Goal: Share content: Share content

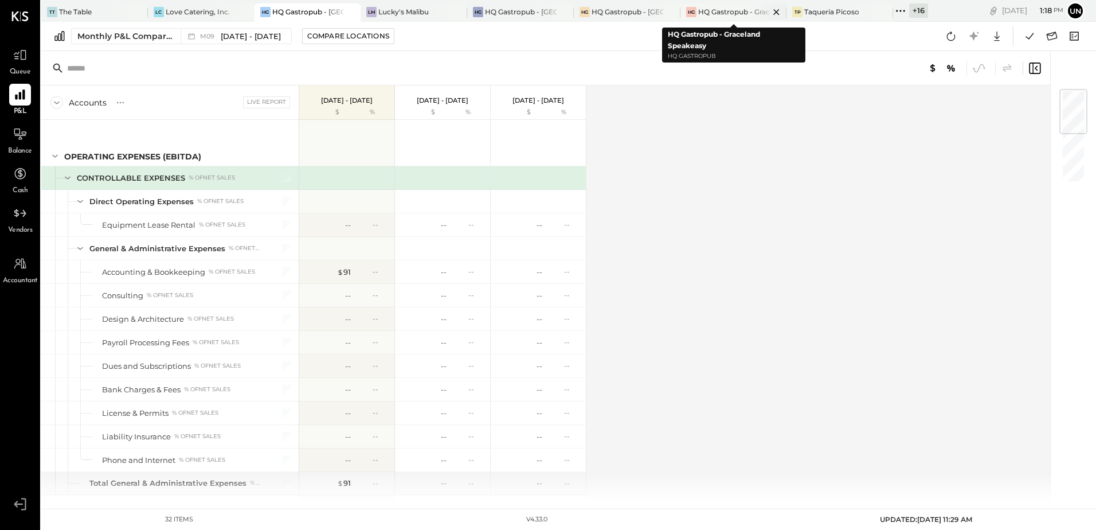
click at [736, 10] on div "HQ Gastropub - Graceland Speakeasy" at bounding box center [734, 12] width 72 height 10
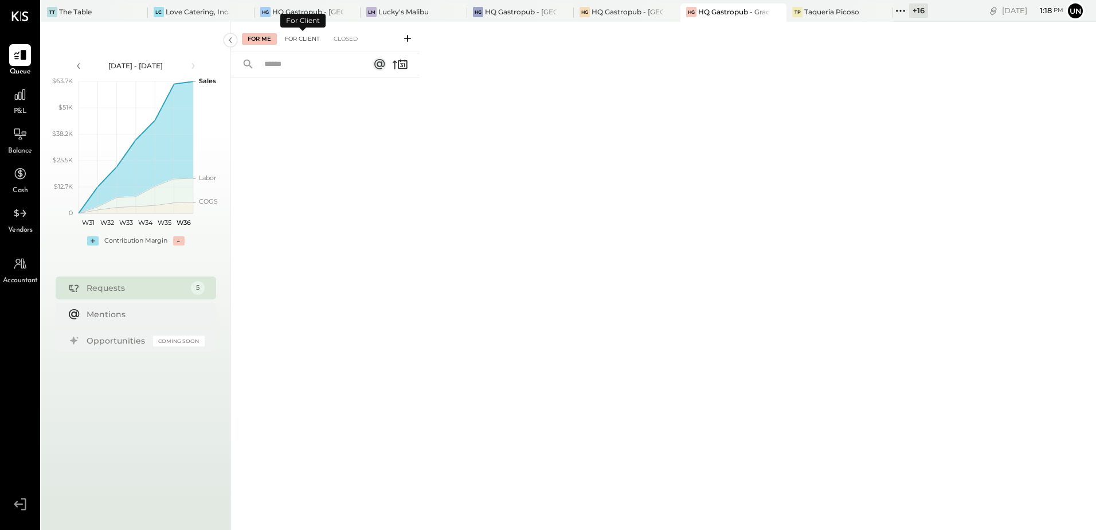
click at [302, 42] on div "For Client" at bounding box center [302, 38] width 46 height 11
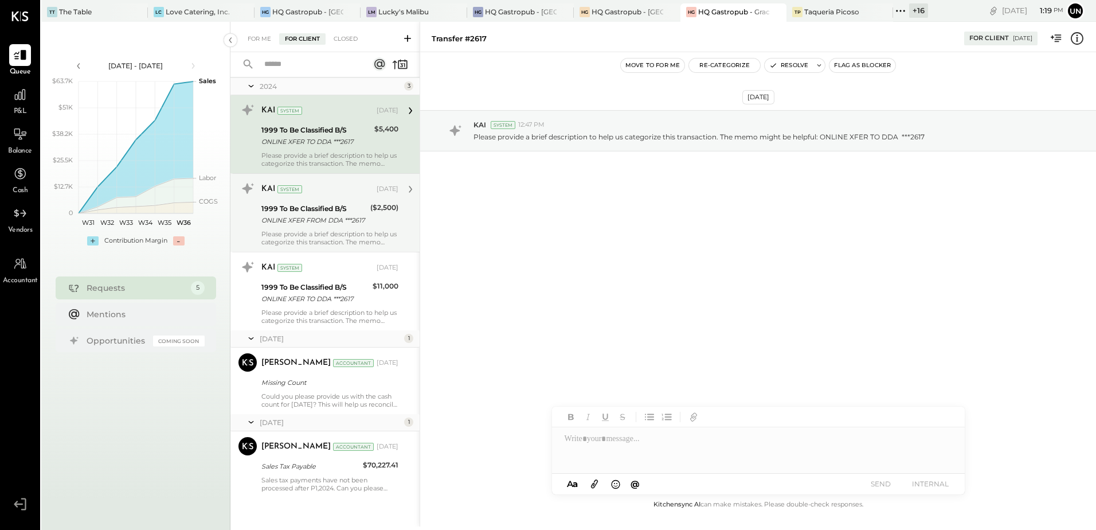
scroll to position [19, 0]
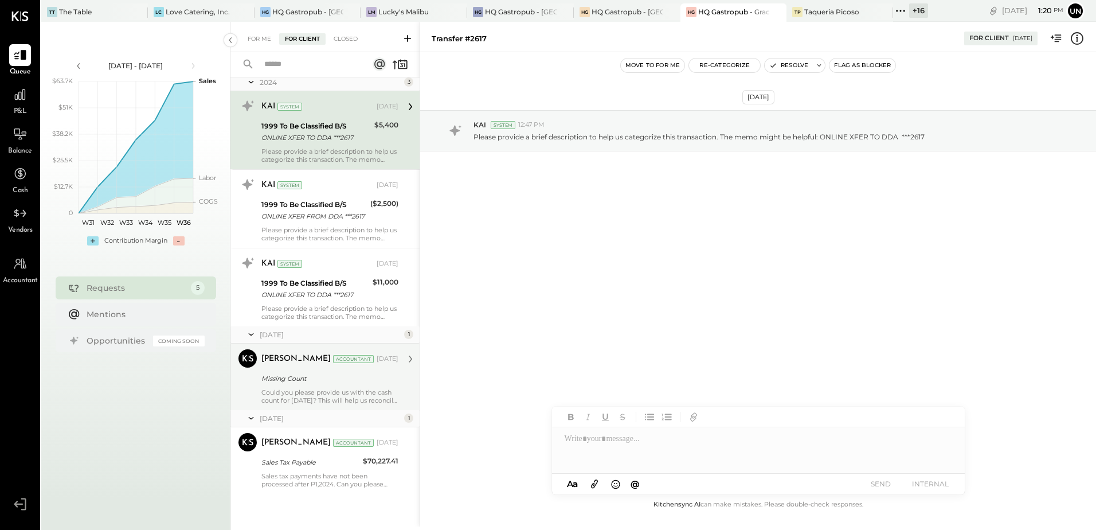
click at [380, 363] on div "[PERSON_NAME] Accountant [DATE]" at bounding box center [329, 359] width 137 height 16
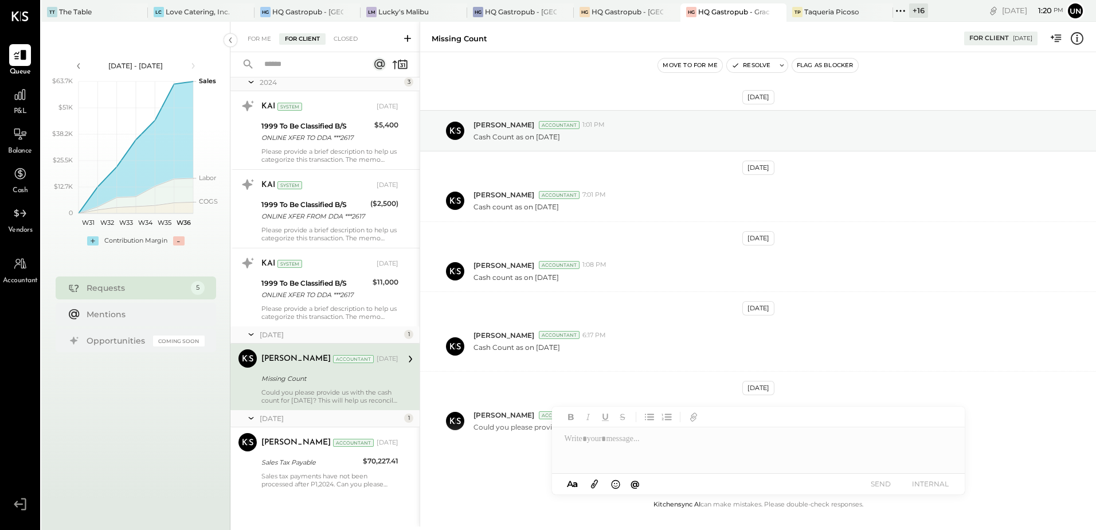
scroll to position [30, 0]
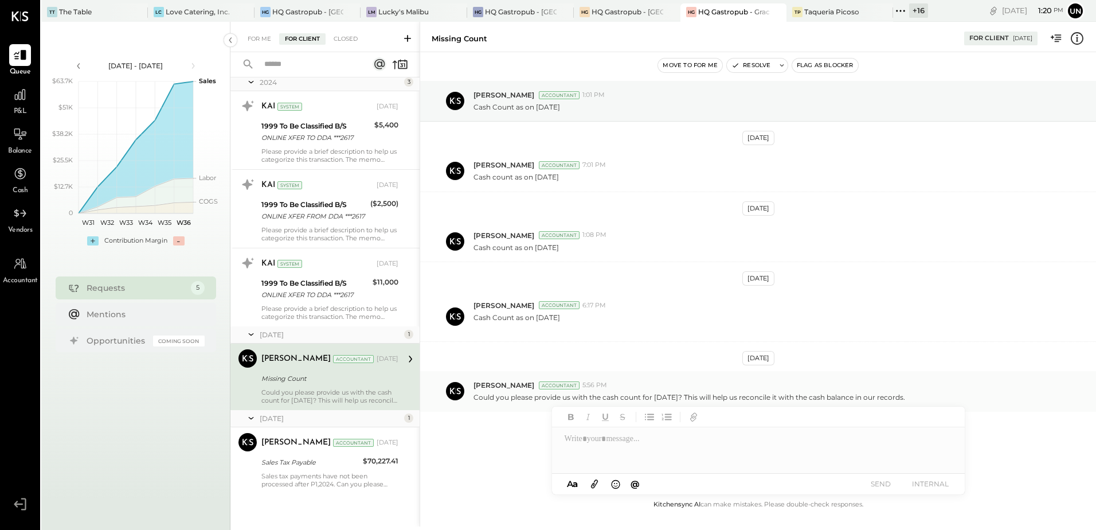
drag, startPoint x: 924, startPoint y: 397, endPoint x: 470, endPoint y: 402, distance: 453.9
click at [470, 402] on div "[PERSON_NAME] Accountant 5:56 PM Could you please provide us with the cash coun…" at bounding box center [758, 391] width 676 height 40
copy p "Could you please provide us with the cash count for [DATE]? This will help us r…"
click at [613, 448] on div at bounding box center [758, 450] width 413 height 46
paste div
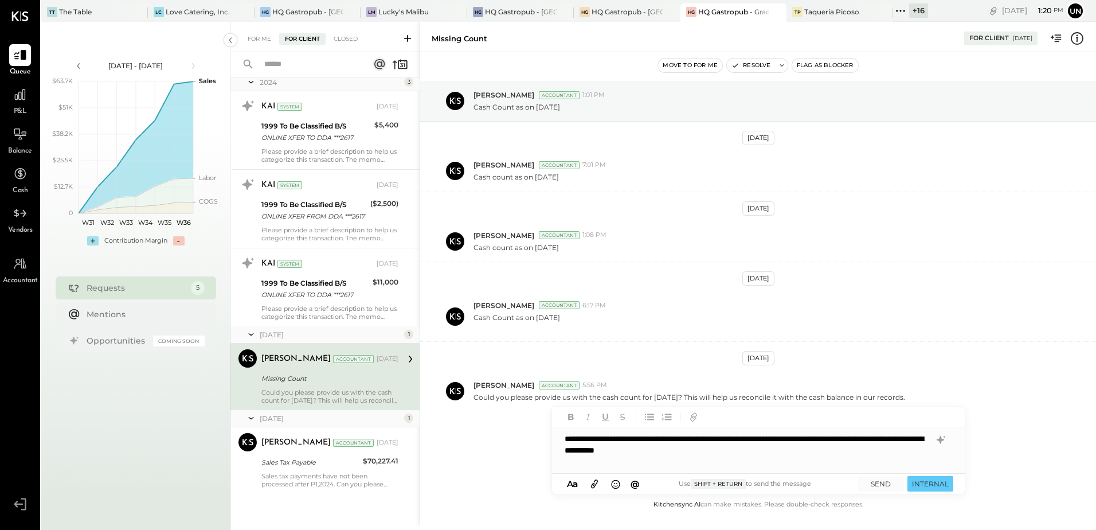
click at [790, 440] on div "**********" at bounding box center [758, 450] width 413 height 46
click at [775, 458] on div "**********" at bounding box center [758, 450] width 413 height 46
click at [880, 488] on button "SEND" at bounding box center [881, 483] width 46 height 15
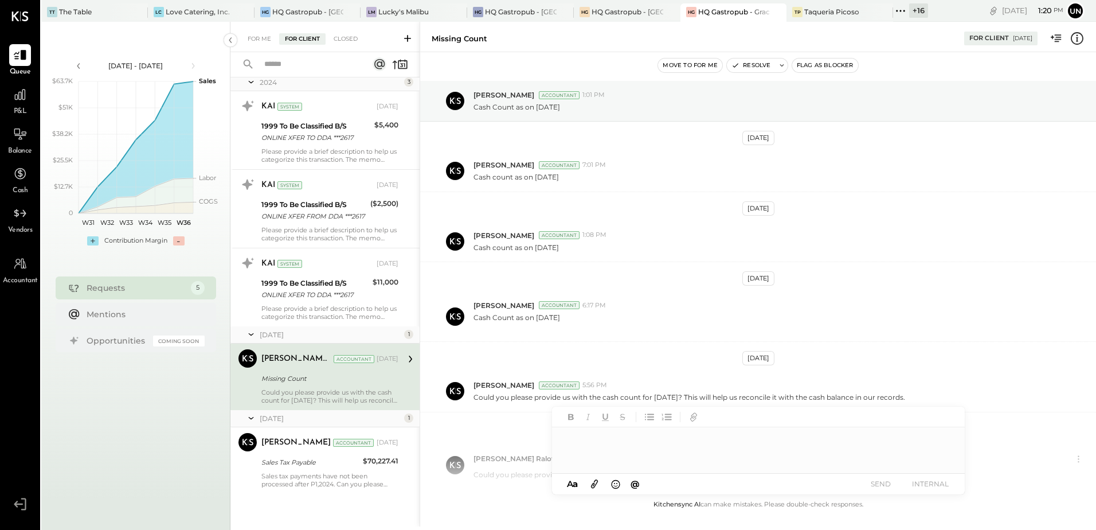
scroll to position [107, 0]
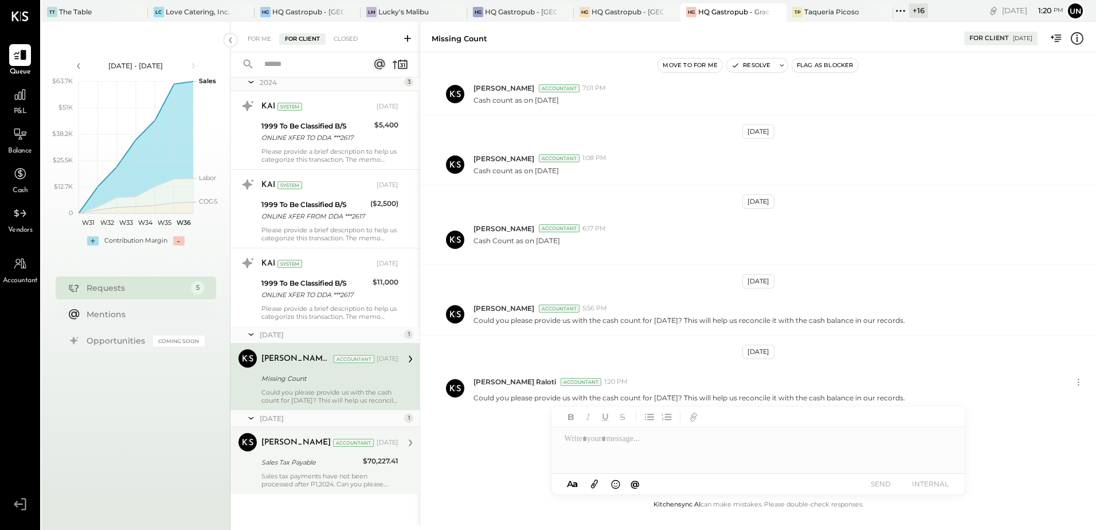
click at [295, 461] on div "Sales Tax Payable" at bounding box center [310, 461] width 98 height 11
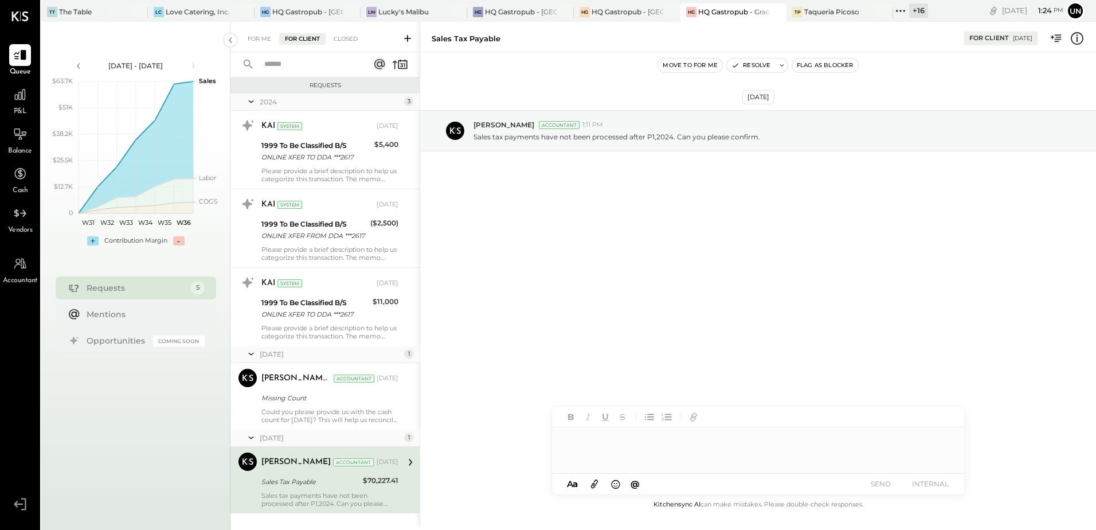
click at [584, 438] on div at bounding box center [758, 450] width 413 height 46
click at [23, 101] on icon at bounding box center [20, 94] width 15 height 15
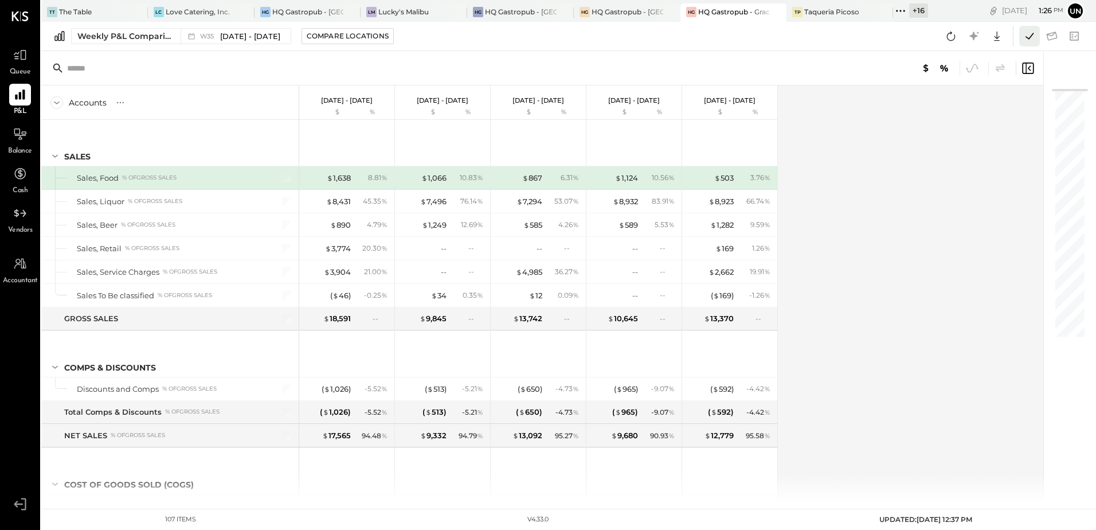
click at [1026, 37] on icon at bounding box center [1029, 36] width 8 height 6
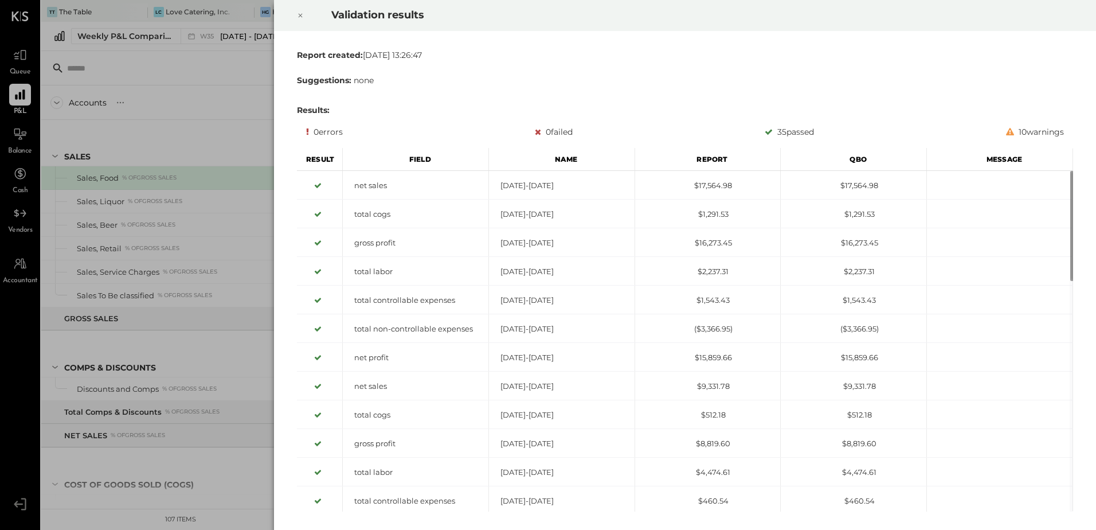
click at [296, 15] on div at bounding box center [300, 15] width 25 height 32
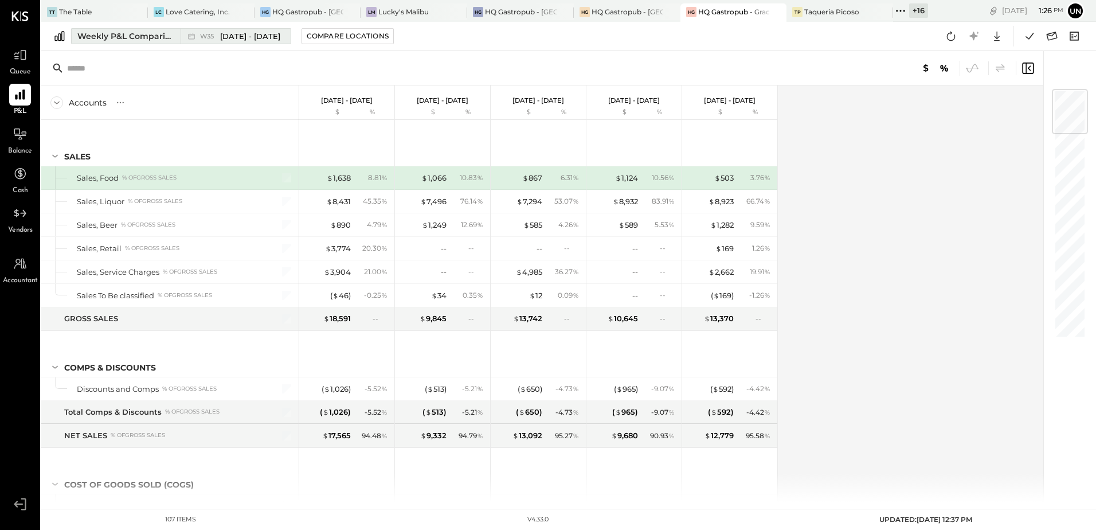
click at [103, 40] on div "Weekly P&L Comparison" at bounding box center [125, 35] width 96 height 11
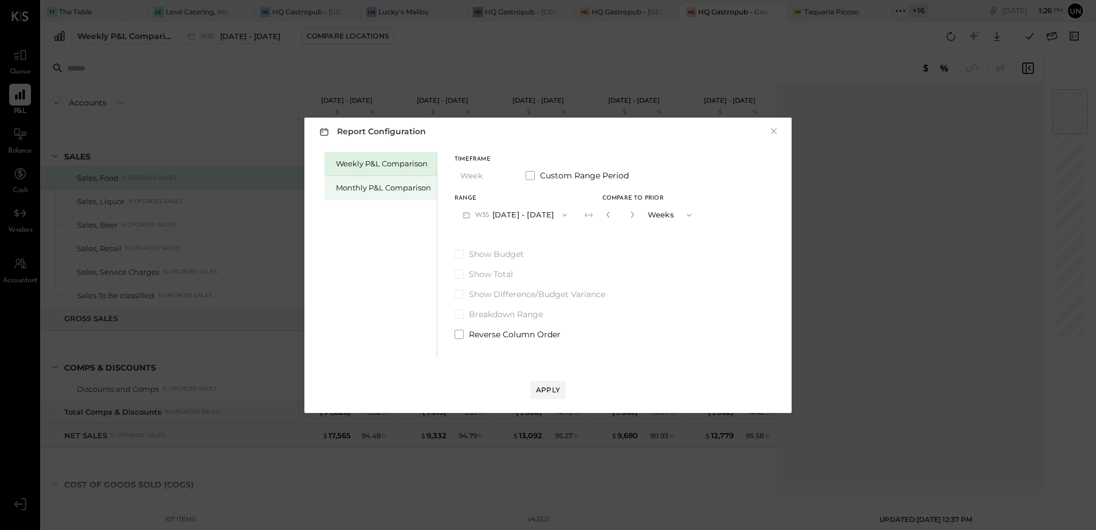
click at [373, 189] on div "Monthly P&L Comparison" at bounding box center [383, 187] width 95 height 11
click at [589, 216] on div "Compare" at bounding box center [607, 214] width 37 height 10
click at [628, 218] on button "button" at bounding box center [632, 214] width 9 height 13
click at [629, 216] on icon "button" at bounding box center [632, 214] width 7 height 7
type input "*"
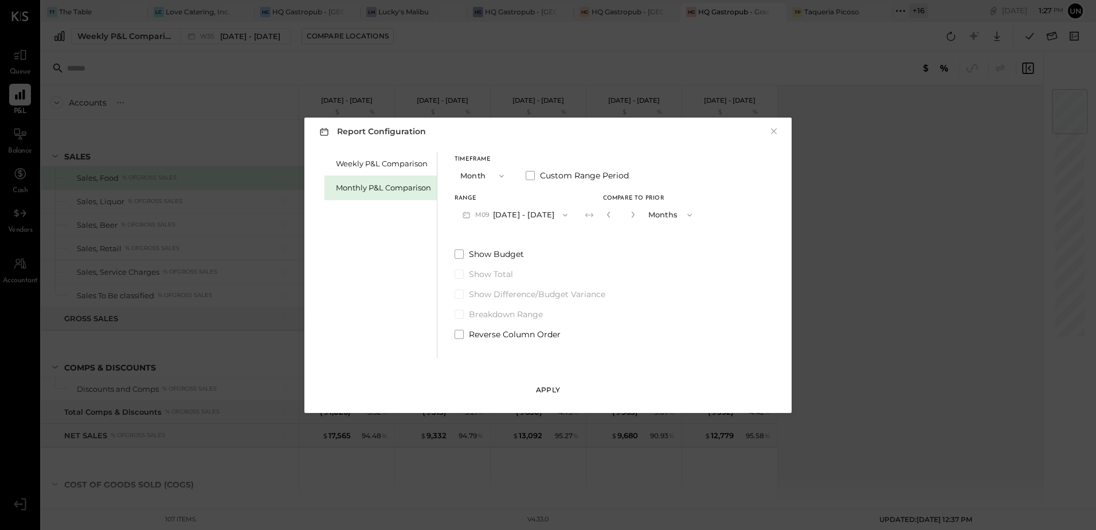
click at [555, 392] on div "Apply" at bounding box center [548, 390] width 24 height 10
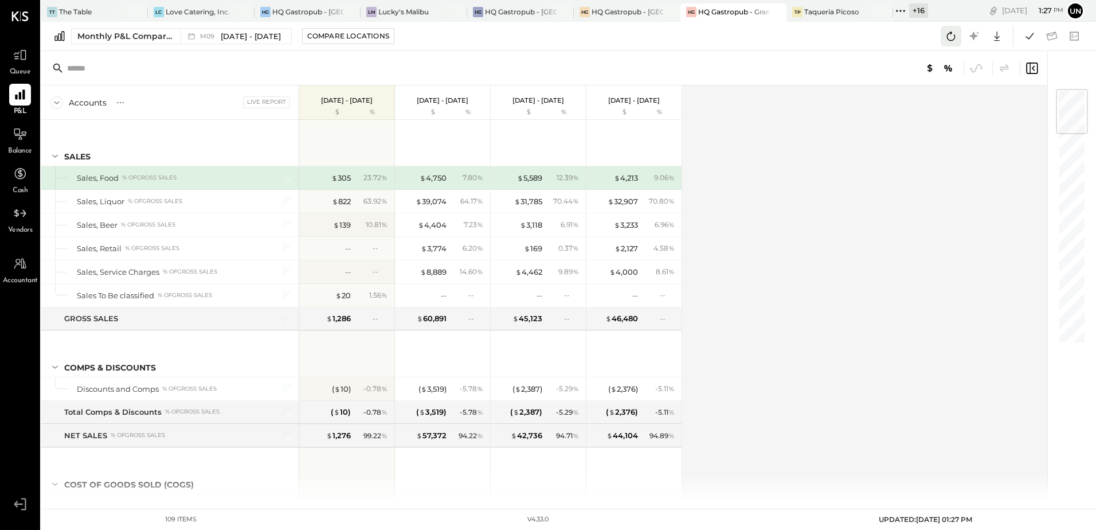
click at [952, 41] on icon at bounding box center [950, 36] width 15 height 15
click at [1030, 35] on icon at bounding box center [1029, 36] width 15 height 15
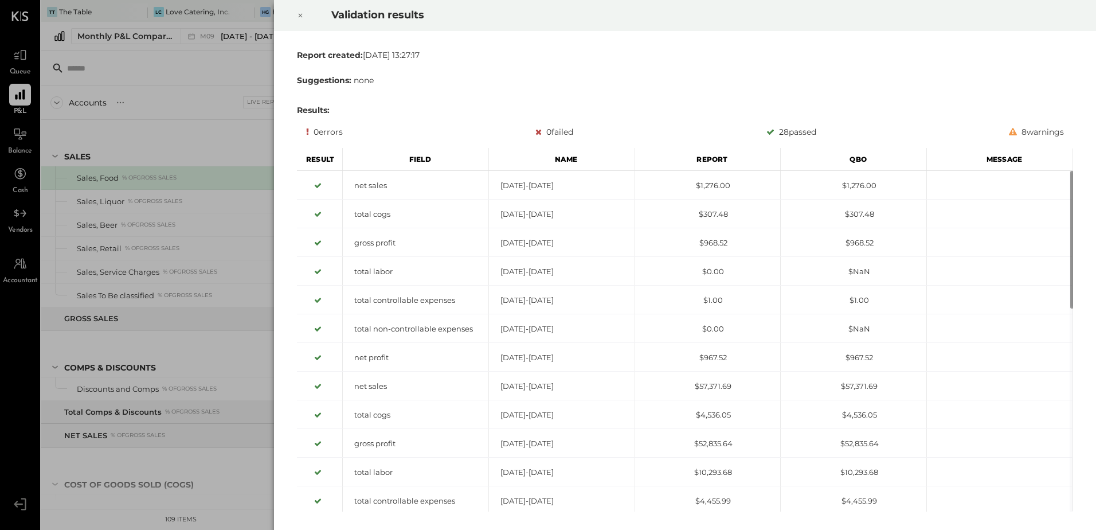
click at [296, 14] on div at bounding box center [300, 15] width 25 height 32
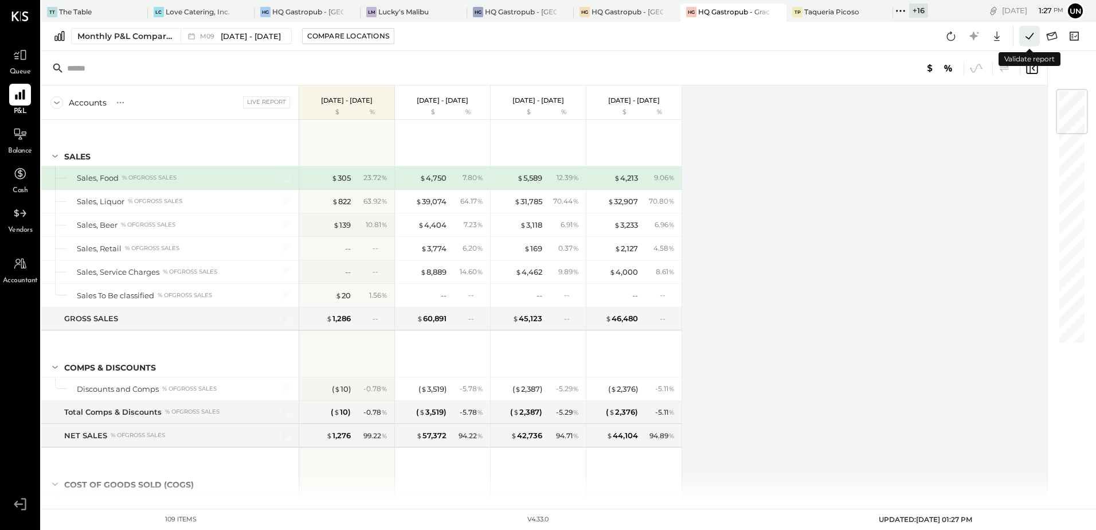
click at [1026, 38] on icon at bounding box center [1029, 36] width 15 height 15
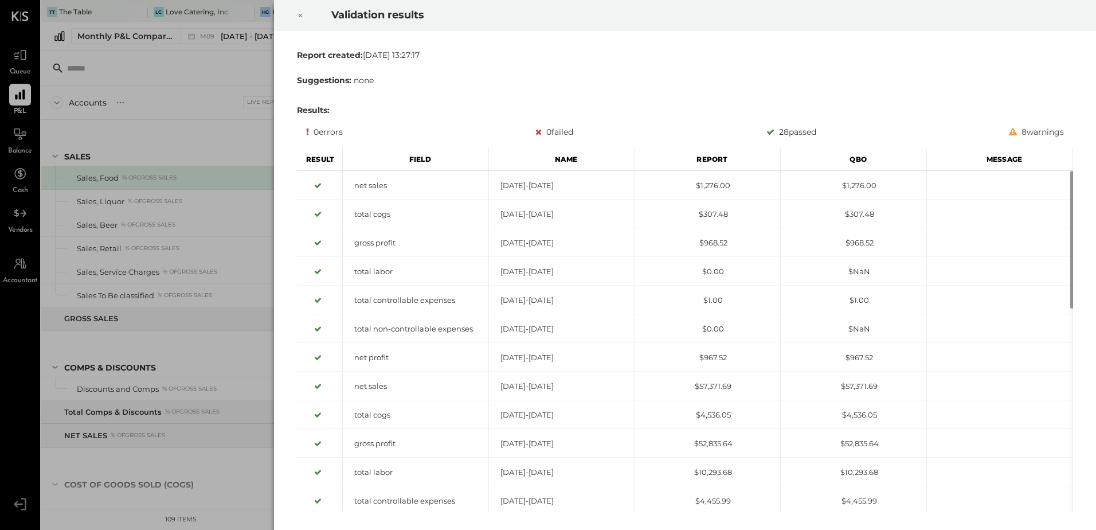
click at [299, 18] on icon at bounding box center [300, 16] width 7 height 14
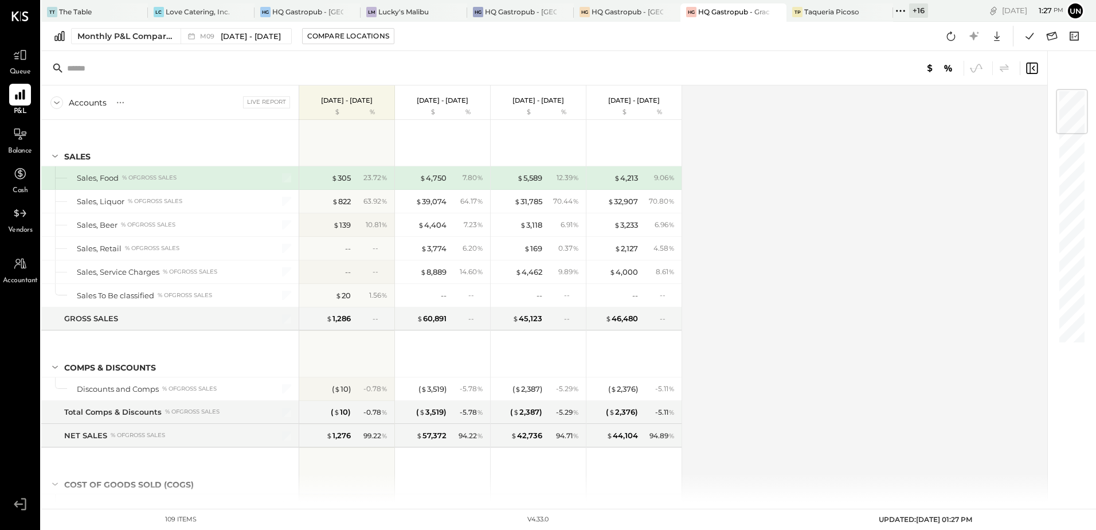
click at [916, 191] on div "Accounts S % GL Live Report [DATE] - [DATE] $ % [DATE] - [DATE] $ % [DATE] - [D…" at bounding box center [544, 293] width 1007 height 416
click at [950, 31] on icon at bounding box center [950, 36] width 15 height 15
click at [886, 277] on div "Accounts S % GL Live Report [DATE] - [DATE] $ % [DATE] - [DATE] $ % [DATE] - [D…" at bounding box center [544, 293] width 1007 height 416
click at [948, 40] on icon at bounding box center [951, 36] width 9 height 9
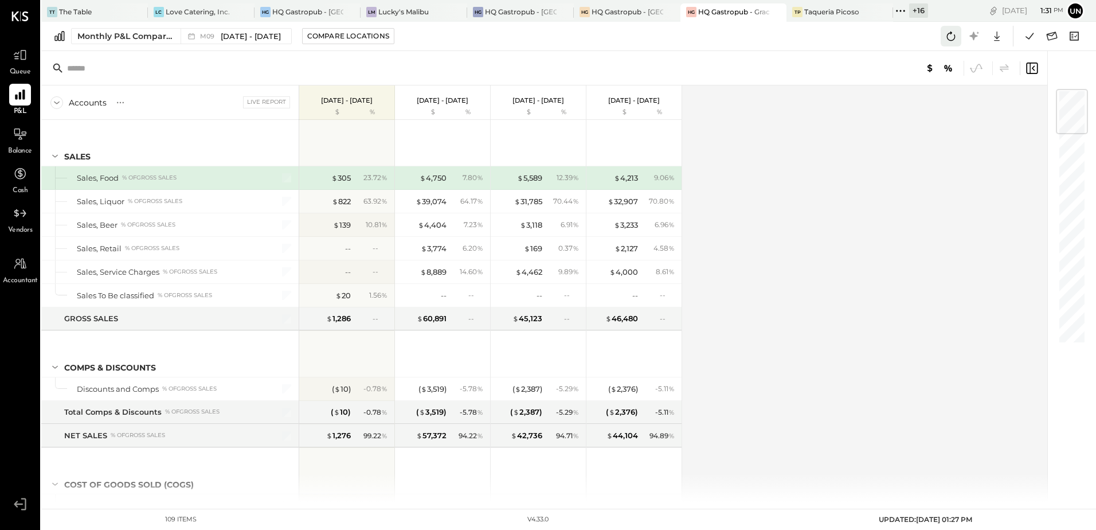
click at [942, 41] on button at bounding box center [950, 36] width 21 height 21
click at [954, 33] on icon at bounding box center [950, 36] width 15 height 15
click at [952, 29] on icon at bounding box center [950, 36] width 15 height 15
click at [954, 42] on icon at bounding box center [950, 36] width 15 height 15
click at [955, 40] on icon at bounding box center [950, 36] width 15 height 15
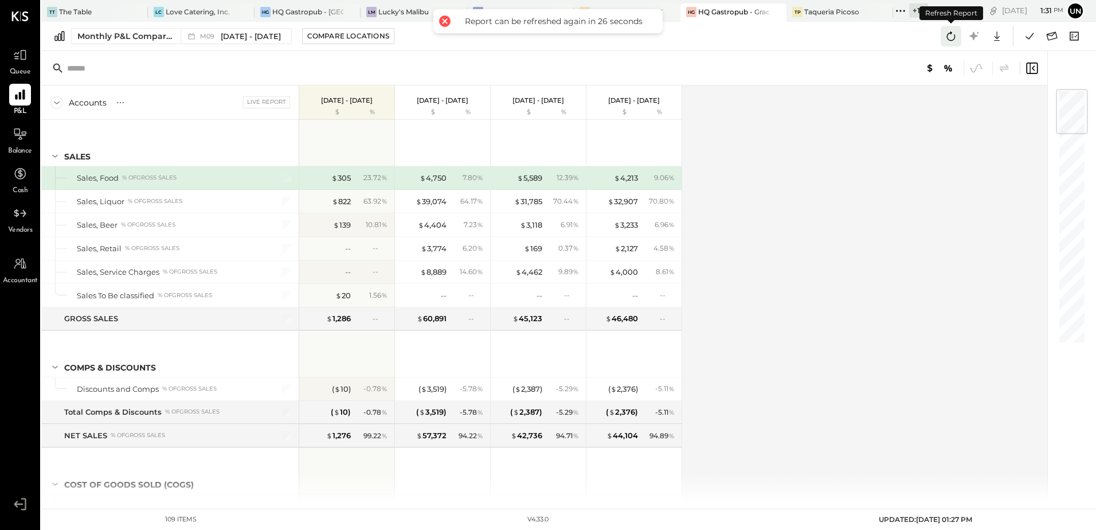
click at [955, 40] on icon at bounding box center [950, 36] width 15 height 15
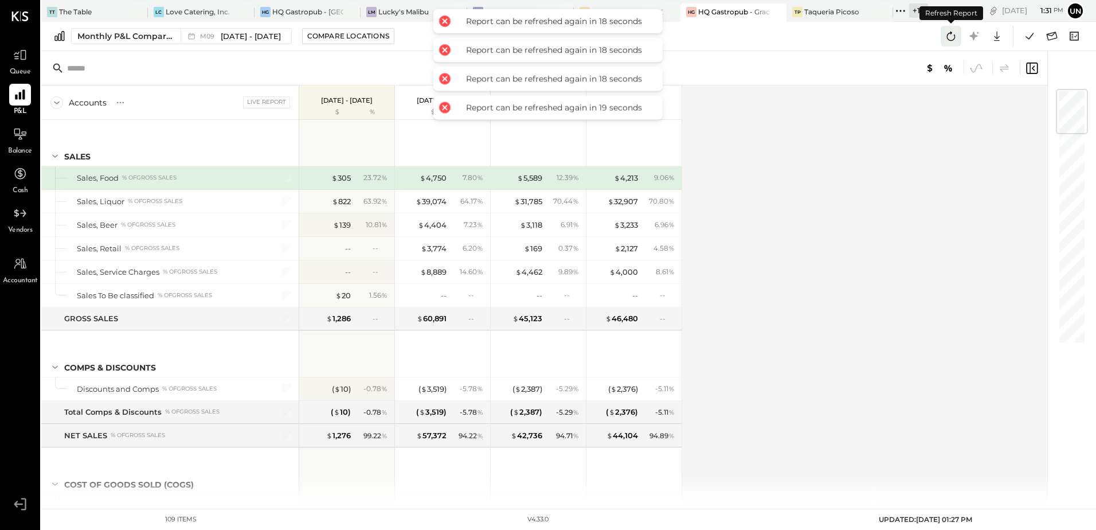
click at [955, 40] on icon at bounding box center [950, 36] width 15 height 15
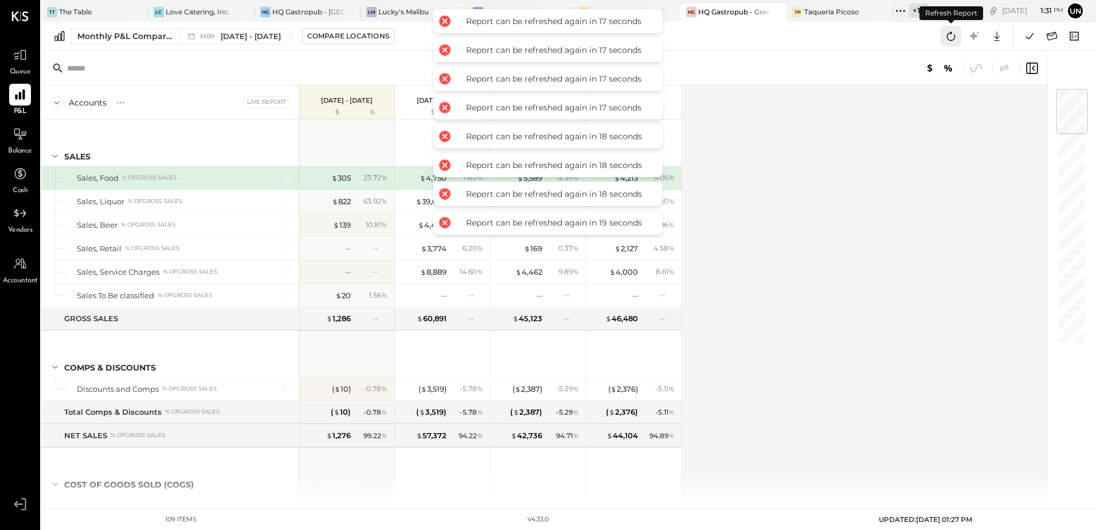
click at [955, 40] on icon at bounding box center [950, 36] width 15 height 15
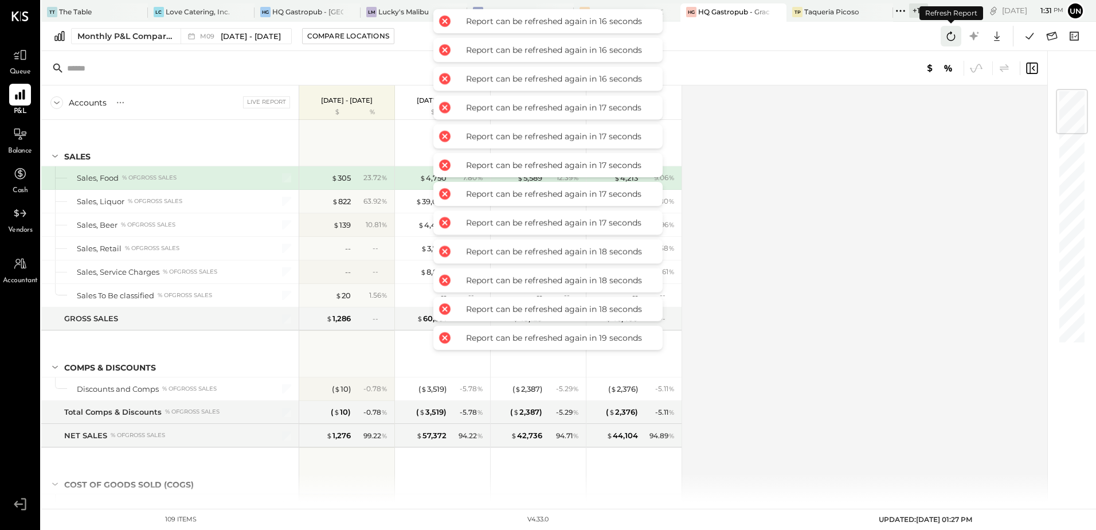
click at [955, 40] on icon at bounding box center [950, 36] width 15 height 15
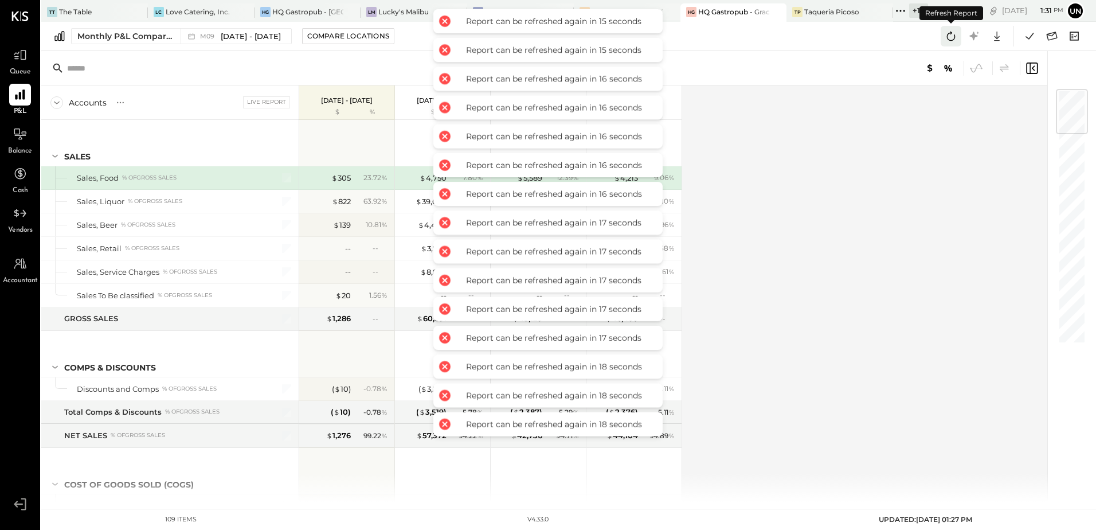
click at [955, 40] on icon at bounding box center [950, 36] width 15 height 15
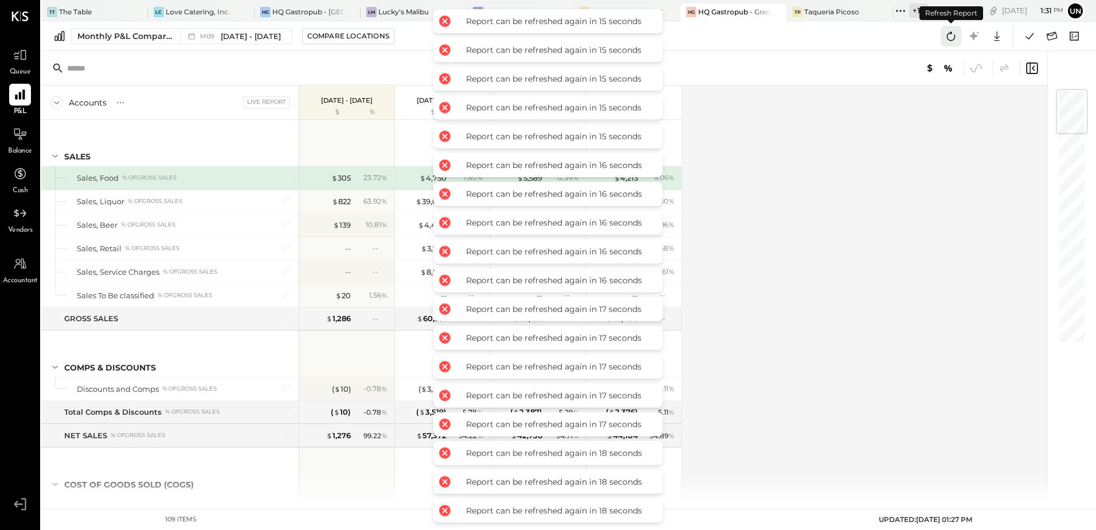
click at [955, 40] on icon at bounding box center [950, 36] width 15 height 15
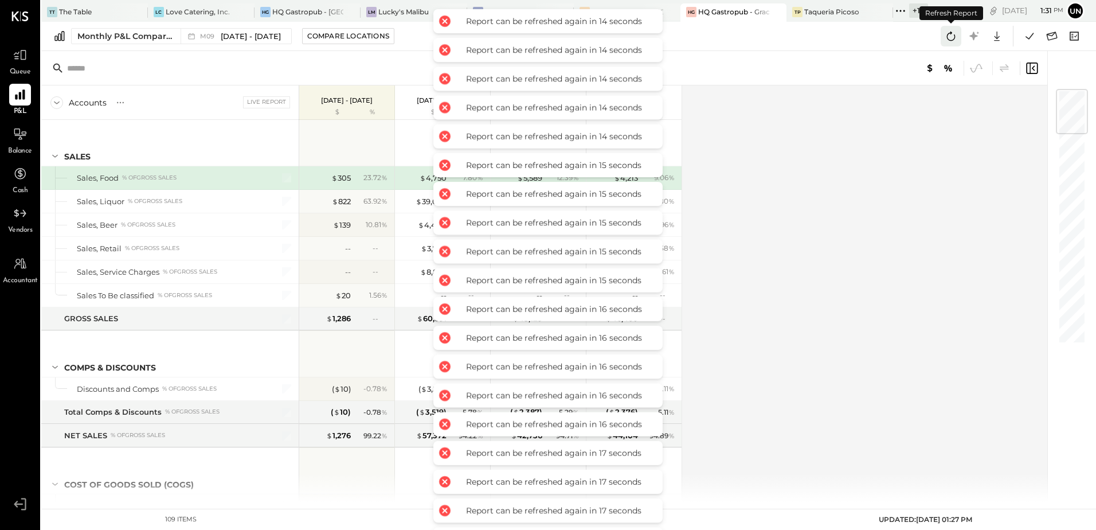
click at [955, 40] on icon at bounding box center [950, 36] width 15 height 15
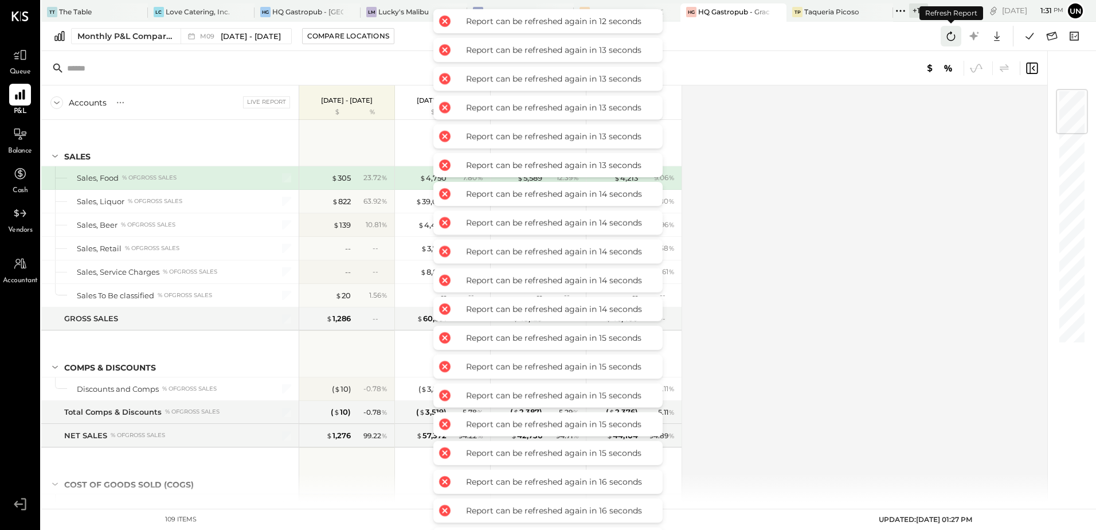
click at [955, 40] on icon at bounding box center [950, 36] width 15 height 15
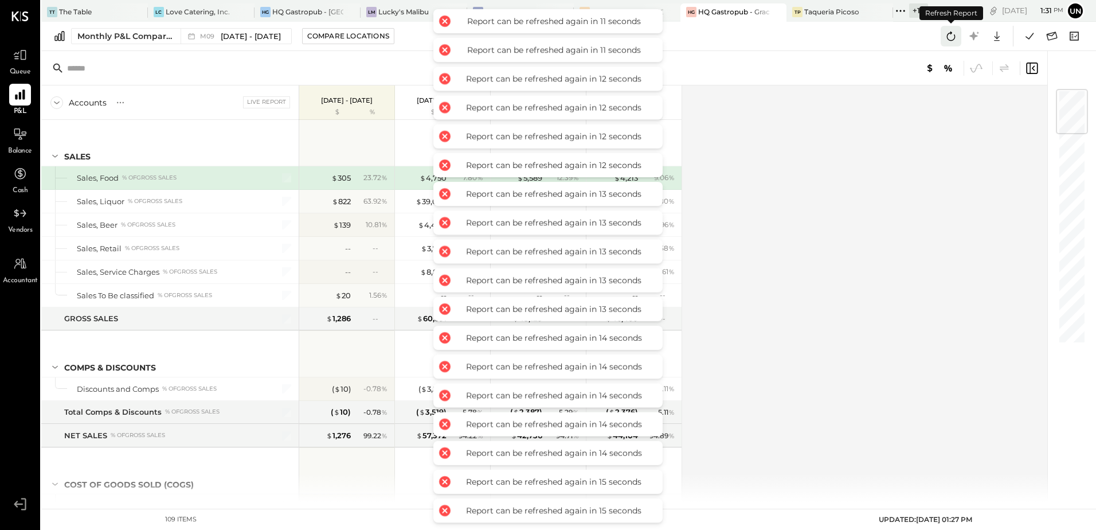
click at [955, 40] on icon at bounding box center [950, 36] width 15 height 15
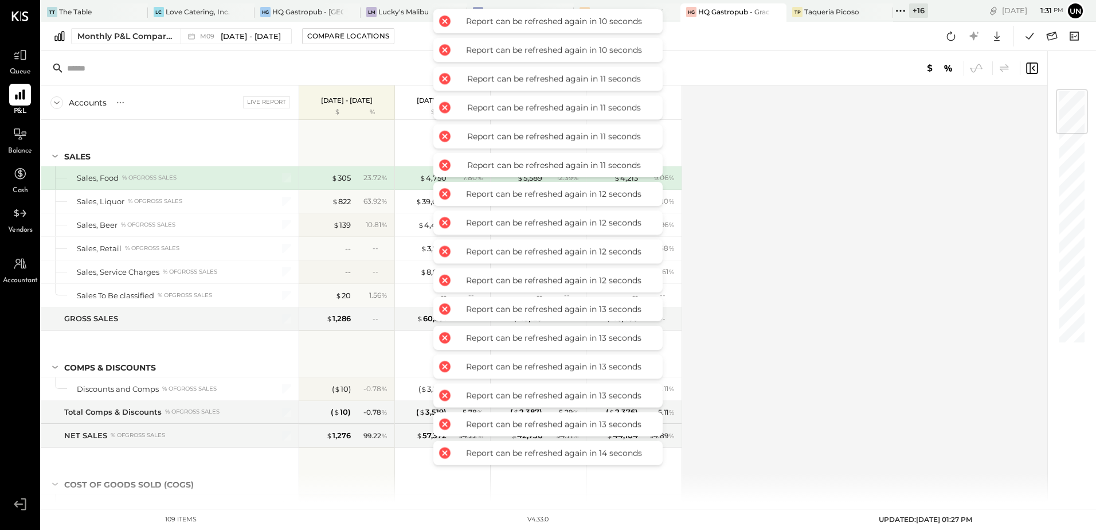
click at [987, 271] on div "Accounts S % GL Live Report [DATE] - [DATE] $ % [DATE] - [DATE] $ % [DATE] - [D…" at bounding box center [544, 293] width 1007 height 416
click at [953, 40] on icon at bounding box center [951, 36] width 9 height 9
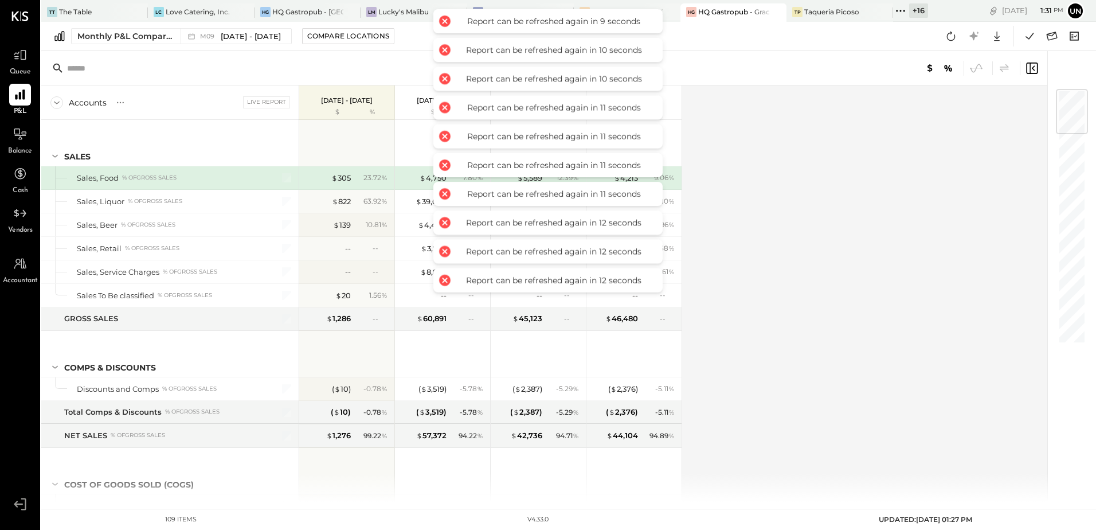
click at [915, 286] on div "Accounts S % GL Live Report [DATE] - [DATE] $ % [DATE] - [DATE] $ % [DATE] - [D…" at bounding box center [544, 293] width 1007 height 416
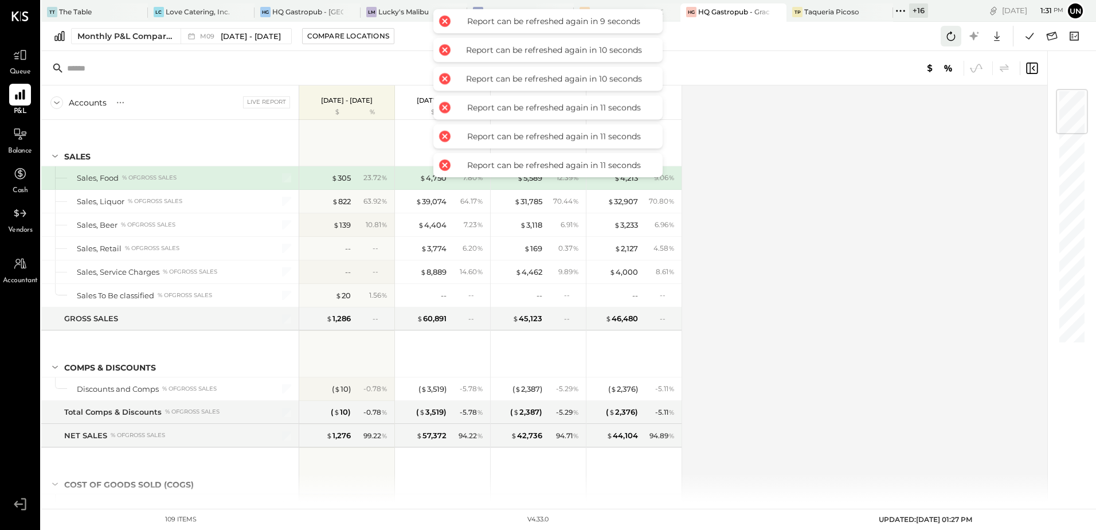
click at [948, 43] on icon at bounding box center [950, 36] width 15 height 15
click at [906, 228] on div "Accounts S % GL Live Report [DATE] - [DATE] $ % [DATE] - [DATE] $ % [DATE] - [D…" at bounding box center [544, 293] width 1007 height 416
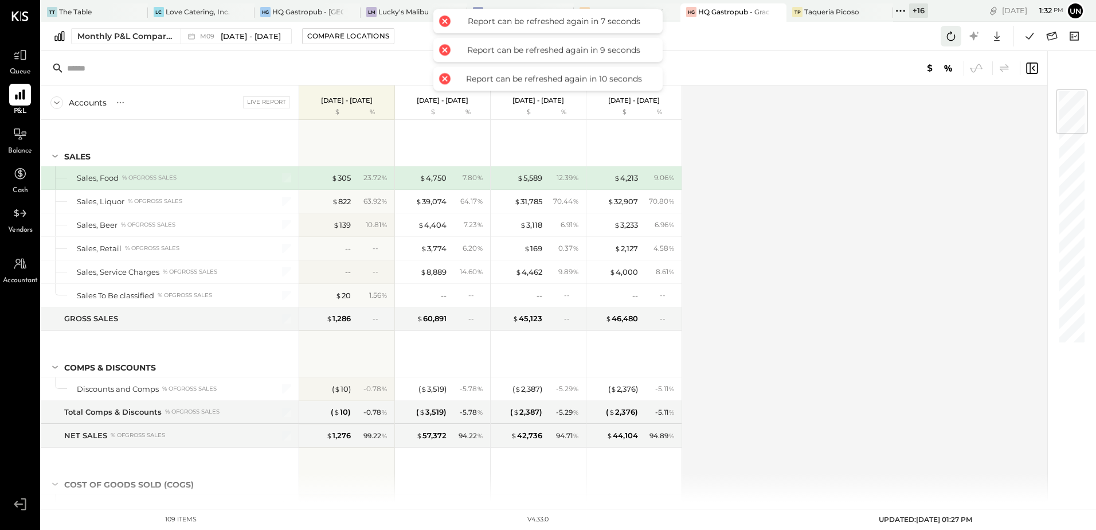
click at [951, 41] on icon at bounding box center [951, 36] width 9 height 9
click at [897, 203] on div "Accounts S % GL Live Report [DATE] - [DATE] $ % [DATE] - [DATE] $ % [DATE] - [D…" at bounding box center [544, 293] width 1007 height 416
click at [946, 40] on icon at bounding box center [950, 36] width 15 height 15
click at [940, 184] on div "Accounts S % GL Live Report [DATE] - [DATE] $ % [DATE] - [DATE] $ % [DATE] - [D…" at bounding box center [544, 293] width 1007 height 416
click at [942, 36] on button at bounding box center [950, 36] width 21 height 21
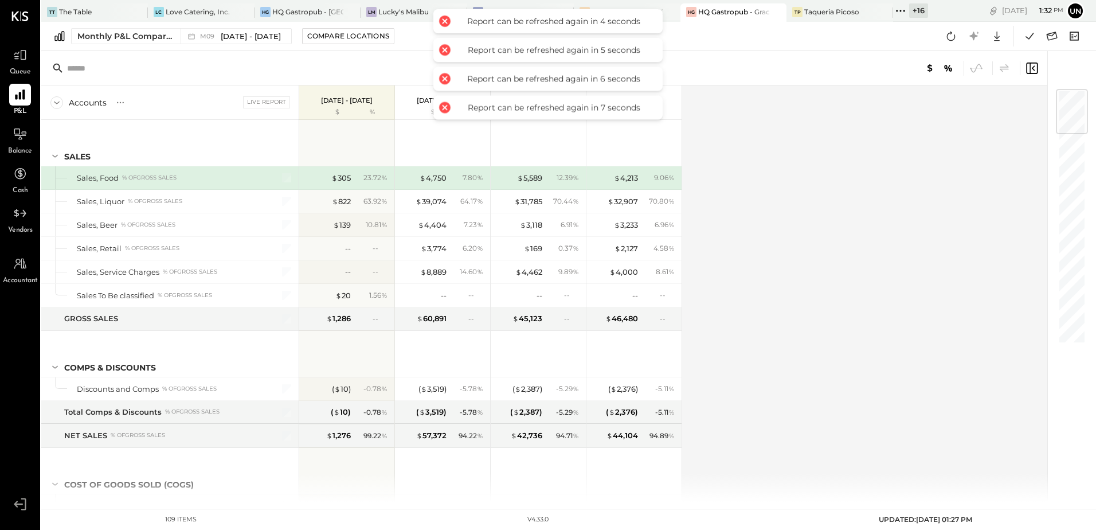
click at [911, 162] on div "Accounts S % GL Live Report [DATE] - [DATE] $ % [DATE] - [DATE] $ % [DATE] - [D…" at bounding box center [544, 293] width 1007 height 416
click at [943, 36] on icon at bounding box center [950, 36] width 15 height 15
drag, startPoint x: 911, startPoint y: 157, endPoint x: 931, endPoint y: 115, distance: 46.4
click at [911, 158] on div "Accounts S % GL Live Report [DATE] - [DATE] $ % [DATE] - [DATE] $ % [DATE] - [D…" at bounding box center [544, 293] width 1007 height 416
click at [950, 36] on icon at bounding box center [950, 36] width 15 height 15
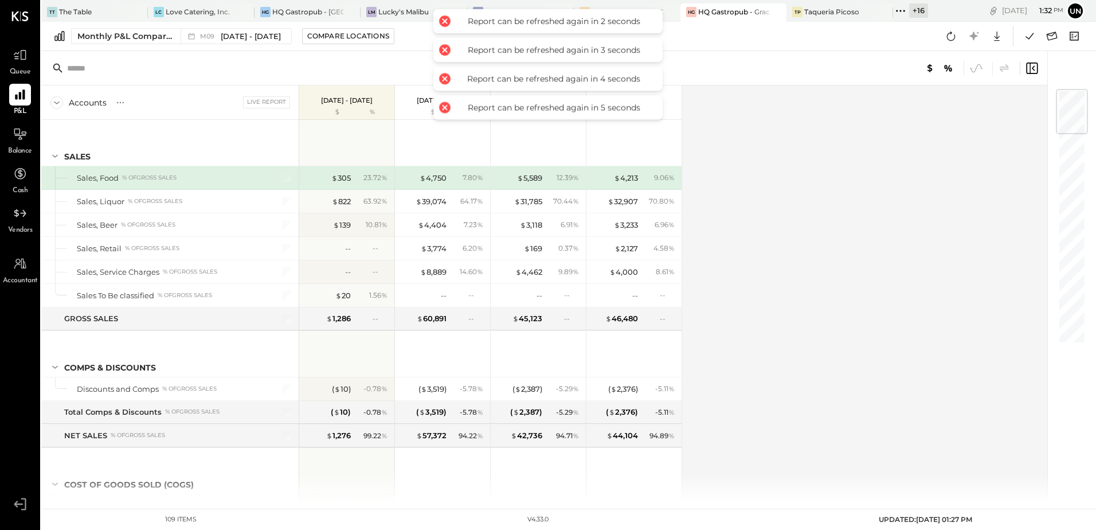
click at [942, 143] on div "Accounts S % GL Live Report [DATE] - [DATE] $ % [DATE] - [DATE] $ % [DATE] - [D…" at bounding box center [544, 293] width 1007 height 416
click at [961, 37] on div "Google Sheets Excel" at bounding box center [976, 36] width 73 height 21
click at [948, 42] on icon at bounding box center [950, 36] width 15 height 15
click at [932, 168] on div "Accounts S % GL Live Report [DATE] - [DATE] $ % [DATE] - [DATE] $ % [DATE] - [D…" at bounding box center [544, 293] width 1007 height 416
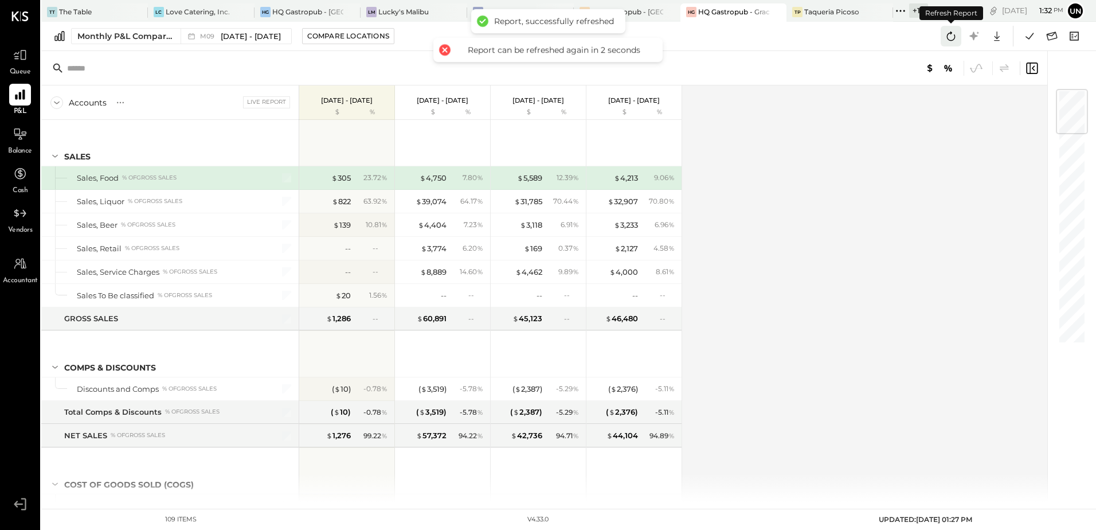
click at [946, 29] on icon at bounding box center [950, 36] width 15 height 15
click at [929, 140] on div "Accounts S % GL Live Report [DATE] - [DATE] $ % [DATE] - [DATE] $ % [DATE] - [D…" at bounding box center [544, 293] width 1007 height 416
click at [1027, 32] on icon at bounding box center [1029, 36] width 15 height 15
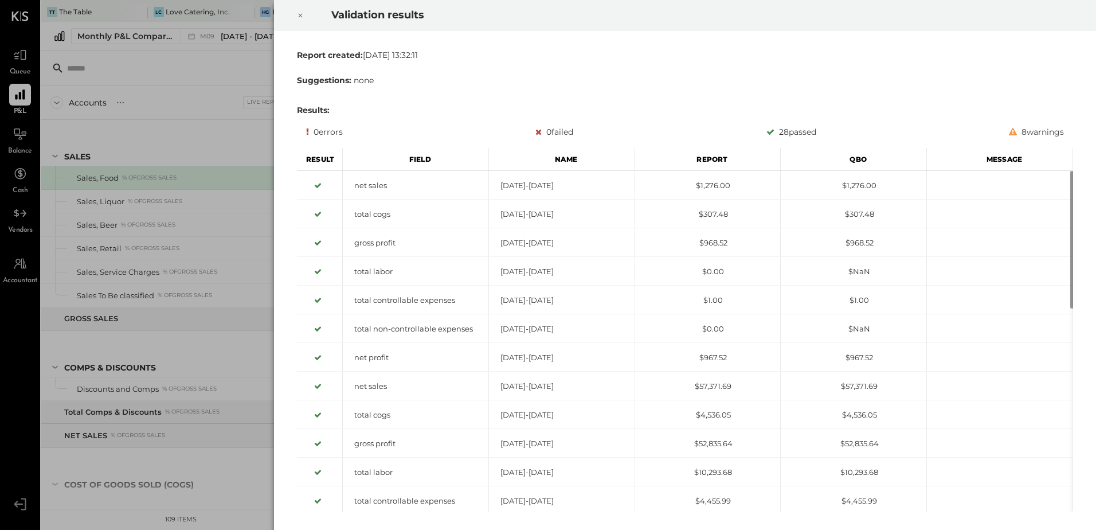
click at [305, 15] on div at bounding box center [300, 15] width 25 height 32
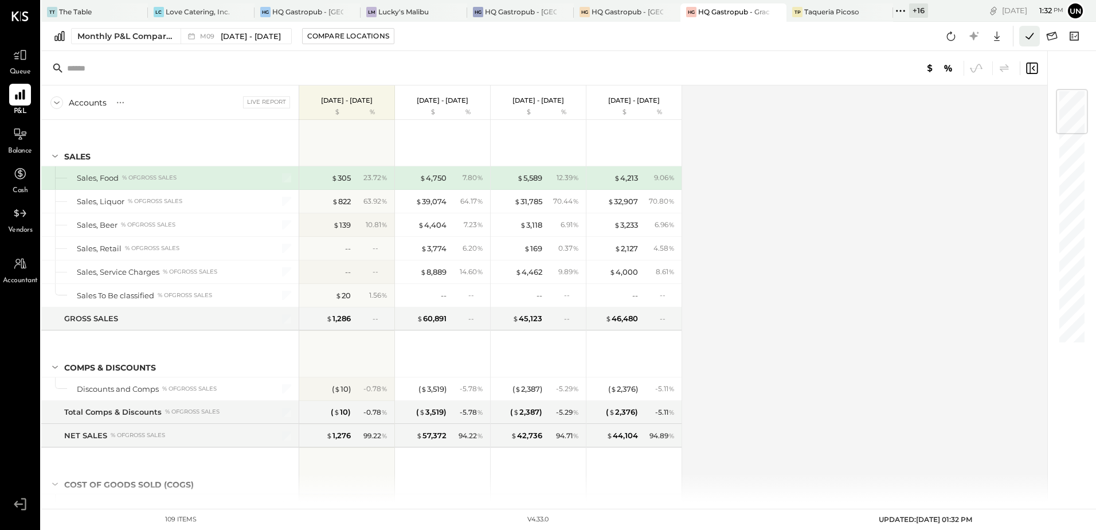
click at [1033, 32] on icon at bounding box center [1029, 36] width 15 height 15
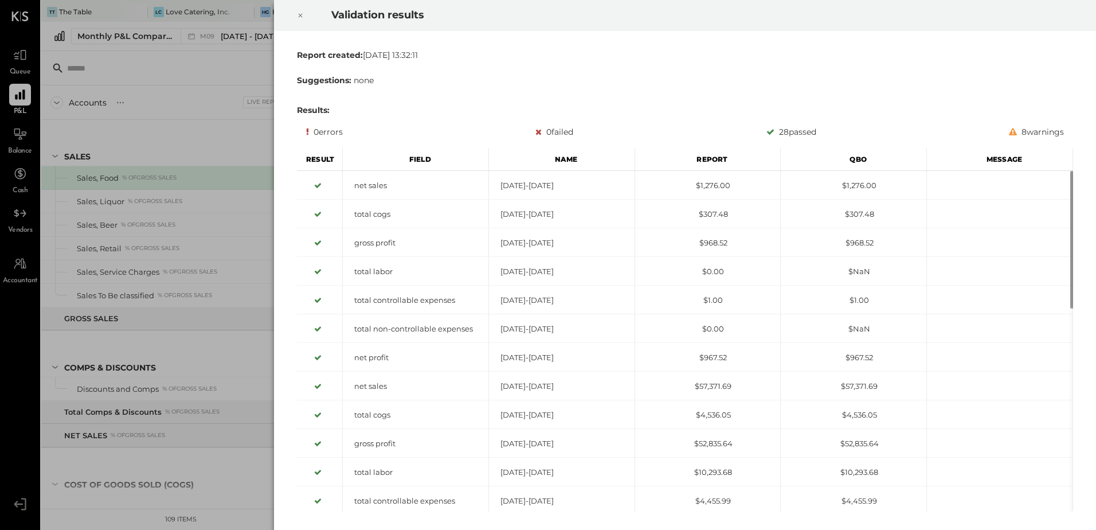
click at [300, 13] on icon at bounding box center [300, 16] width 7 height 14
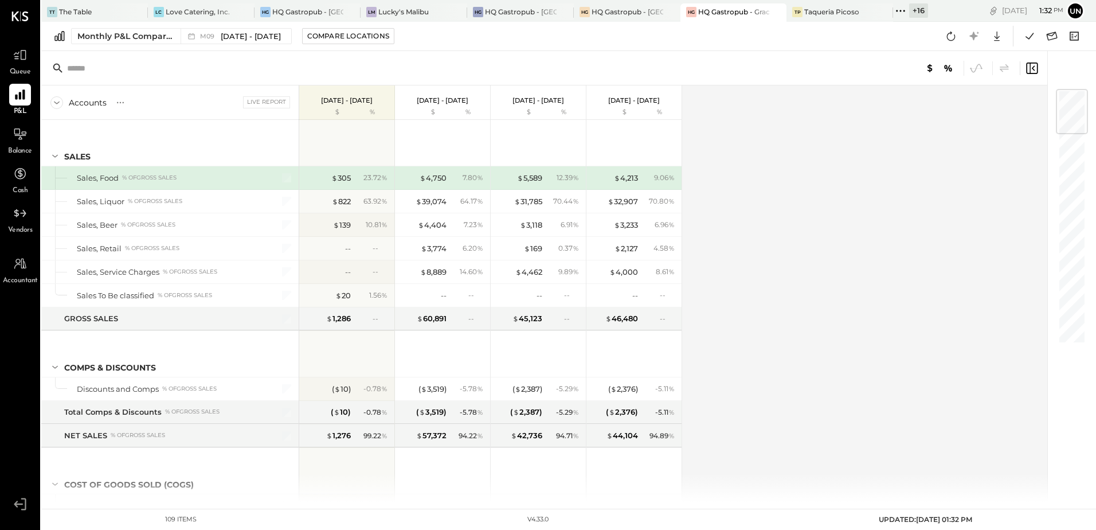
click at [939, 150] on div "Accounts S % GL Live Report [DATE] - [DATE] $ % [DATE] - [DATE] $ % [DATE] - [D…" at bounding box center [544, 293] width 1007 height 416
click at [1047, 39] on icon at bounding box center [1051, 36] width 15 height 15
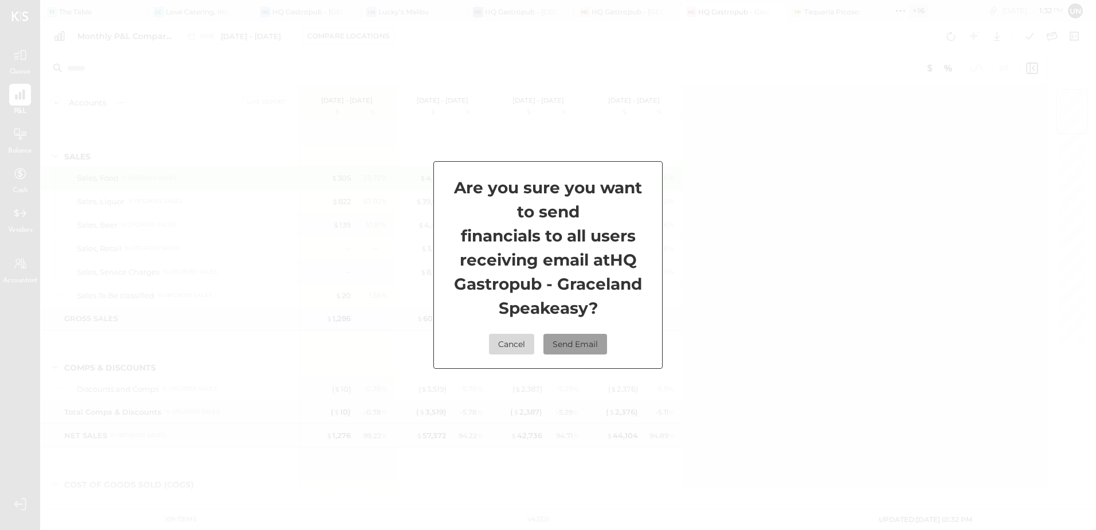
click at [574, 345] on button "Send Email" at bounding box center [575, 344] width 64 height 21
